Goal: Browse casually: Explore the website without a specific task or goal

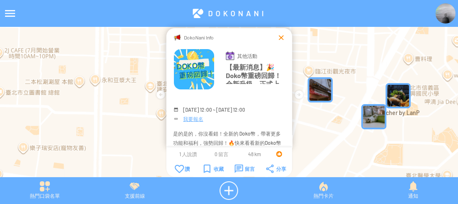
click at [281, 38] on div at bounding box center [281, 37] width 8 height 8
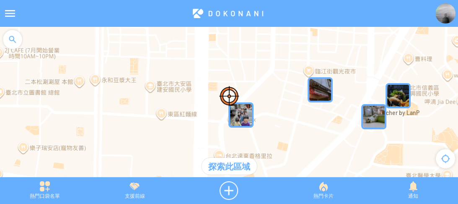
click at [5, 40] on div at bounding box center [12, 39] width 25 height 25
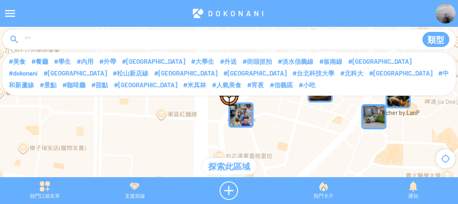
click at [66, 39] on input at bounding box center [217, 40] width 387 height 16
type input "****"
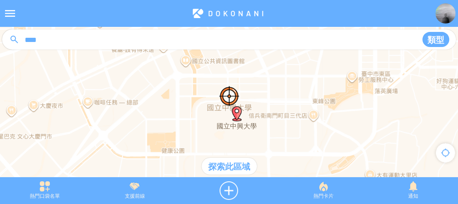
click at [225, 166] on div "探索此區域" at bounding box center [228, 165] width 55 height 17
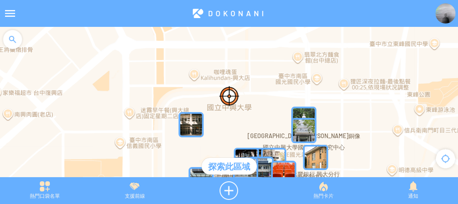
click at [189, 125] on img "iHY1HKKBNh0MapIcon" at bounding box center [190, 124] width 25 height 25
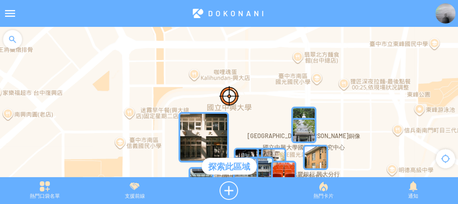
click at [194, 119] on img "iHY1HKKBNh0MapIcon" at bounding box center [203, 137] width 50 height 50
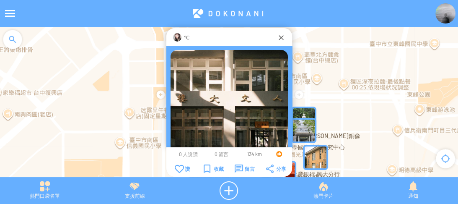
click at [176, 36] on img at bounding box center [177, 37] width 8 height 8
click at [439, 14] on img at bounding box center [445, 13] width 20 height 20
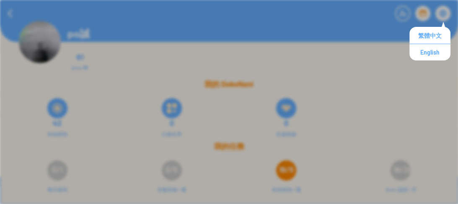
click at [221, 18] on div at bounding box center [206, 13] width 372 height 20
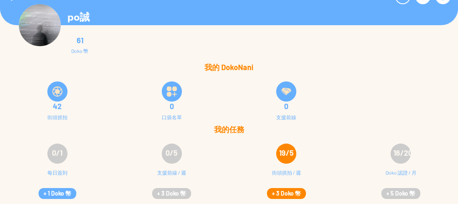
click at [279, 190] on button "+ 3 Doko 幣" at bounding box center [286, 193] width 39 height 11
click at [55, 189] on button "+ 1 Doko 幣" at bounding box center [58, 193] width 38 height 11
